Goal: Transaction & Acquisition: Purchase product/service

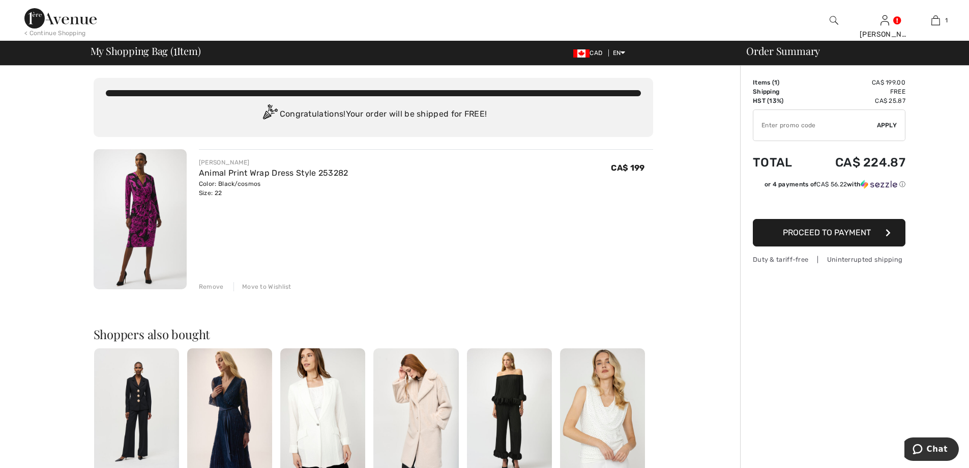
drag, startPoint x: 702, startPoint y: 154, endPoint x: 678, endPoint y: 162, distance: 25.3
click at [678, 162] on div "You are only CA$ 0.00 away from FREE SHIPPING! Continue Shopping > Congratulati…" at bounding box center [373, 391] width 734 height 650
click at [794, 123] on input "TEXT" at bounding box center [816, 125] width 124 height 31
type input "LIVE10"
click at [883, 125] on span "Apply" at bounding box center [887, 125] width 20 height 9
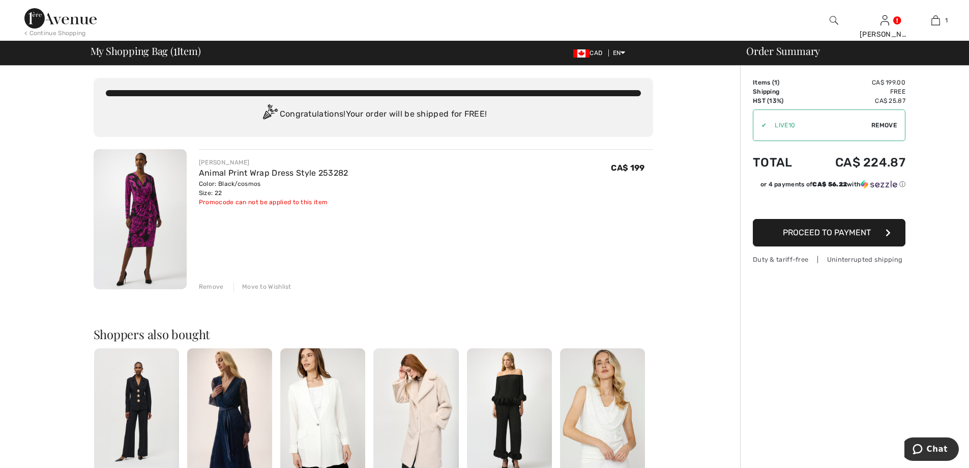
click at [877, 124] on span "Remove" at bounding box center [884, 125] width 25 height 9
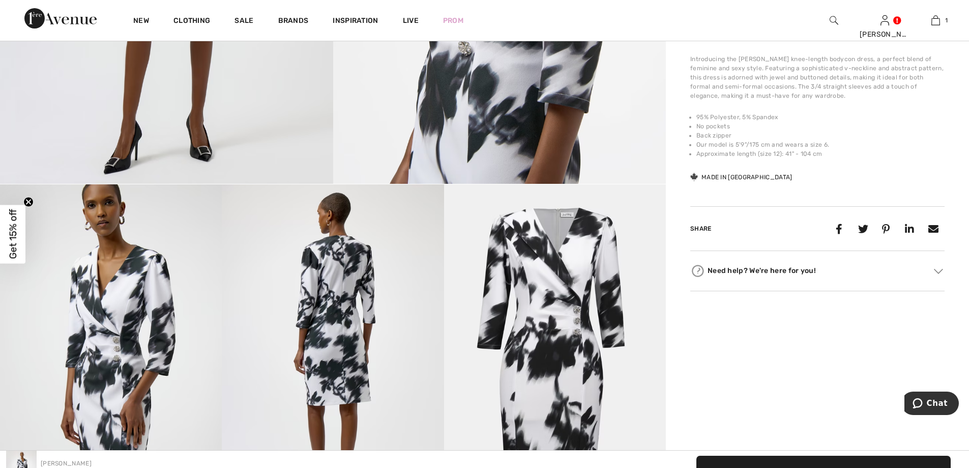
scroll to position [407, 0]
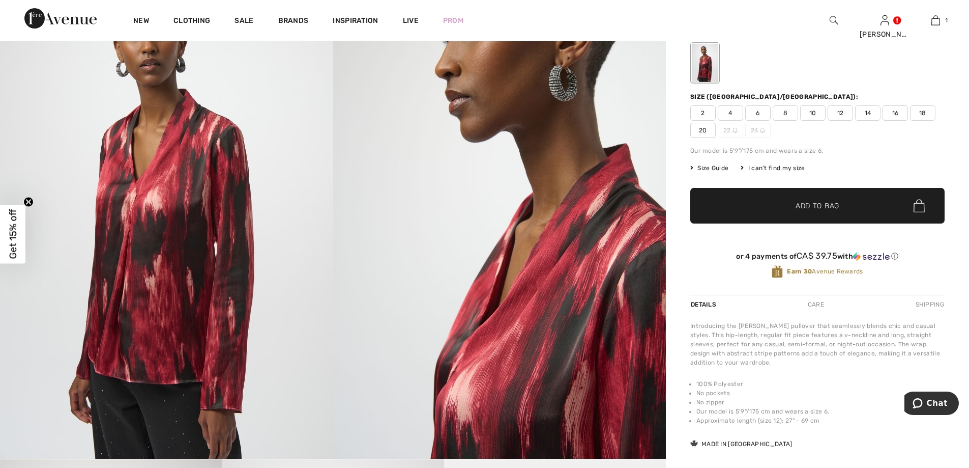
scroll to position [102, 0]
